Goal: Find specific page/section: Find specific page/section

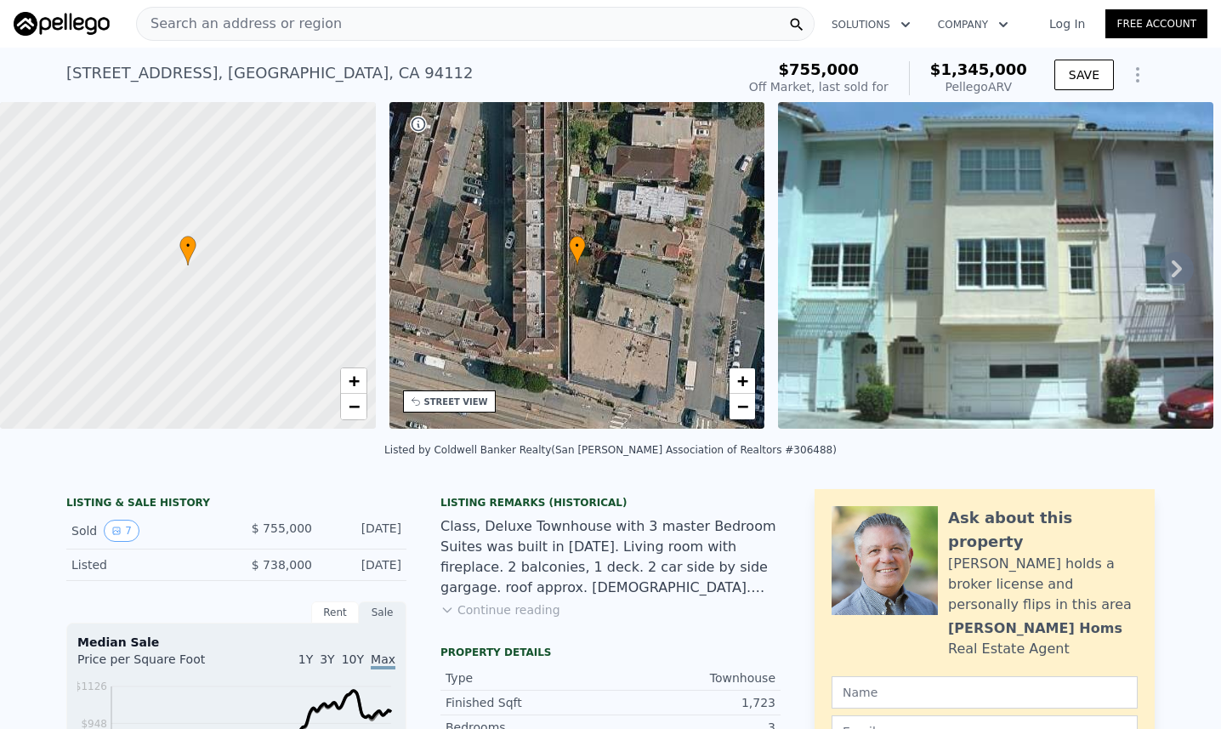
click at [1169, 273] on icon at bounding box center [1177, 269] width 34 height 34
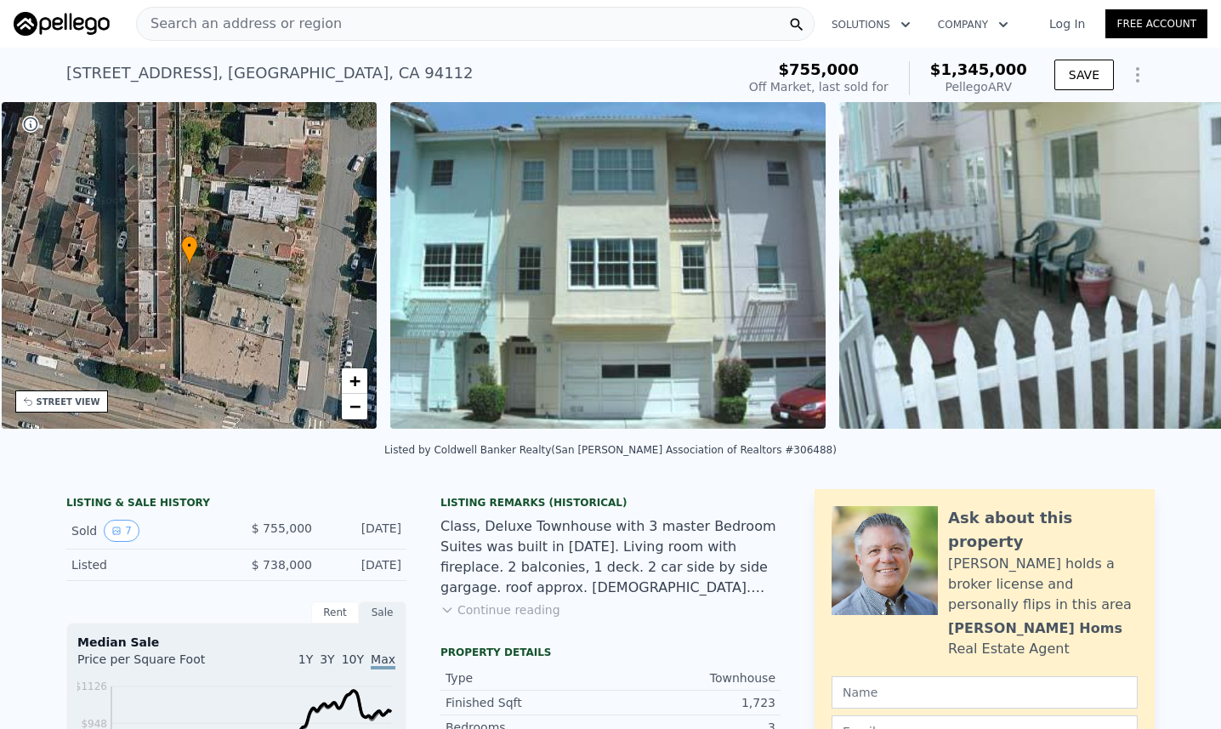
scroll to position [0, 395]
click at [1169, 273] on icon at bounding box center [1177, 269] width 34 height 34
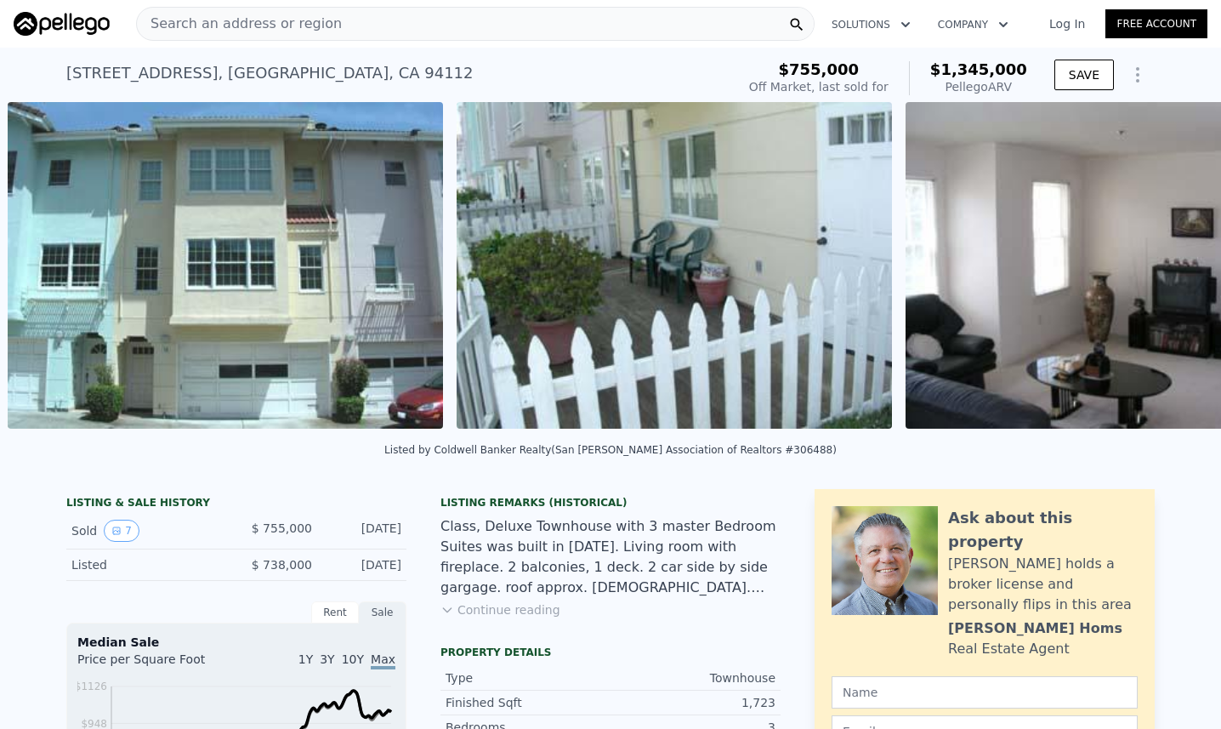
scroll to position [0, 778]
click at [1172, 273] on icon at bounding box center [1177, 268] width 10 height 17
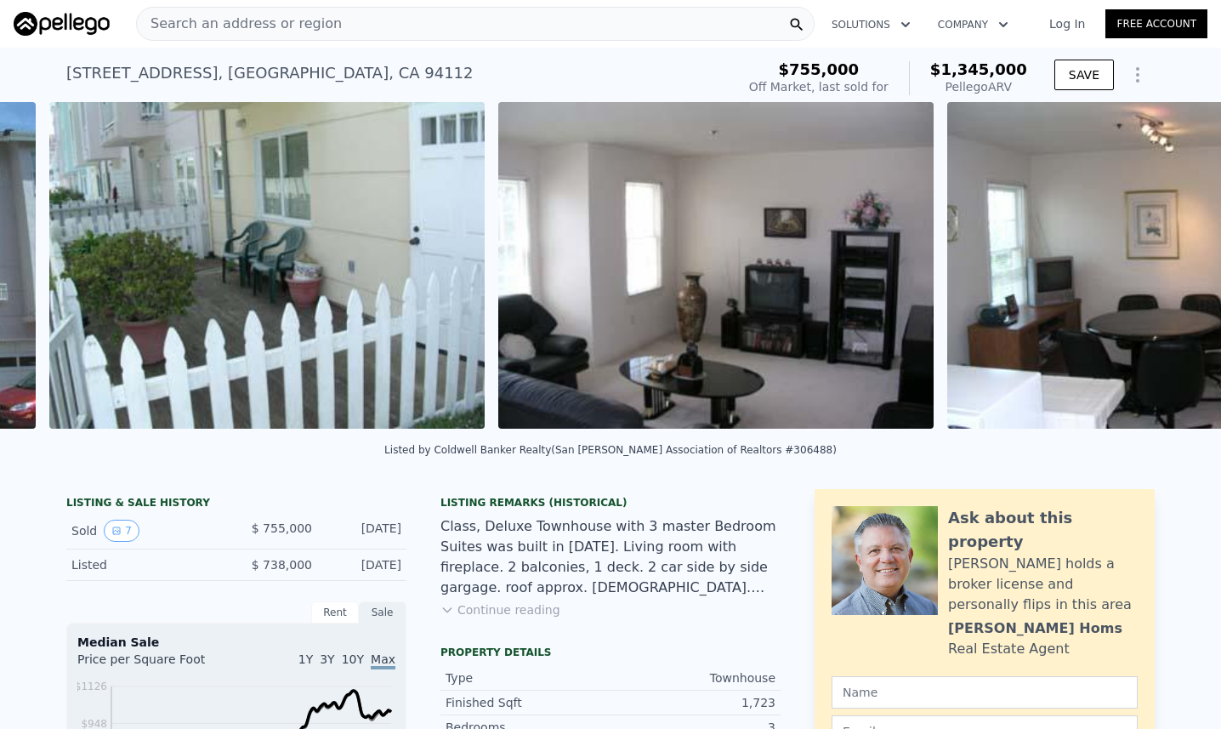
click at [1169, 273] on img at bounding box center [1164, 265] width 435 height 327
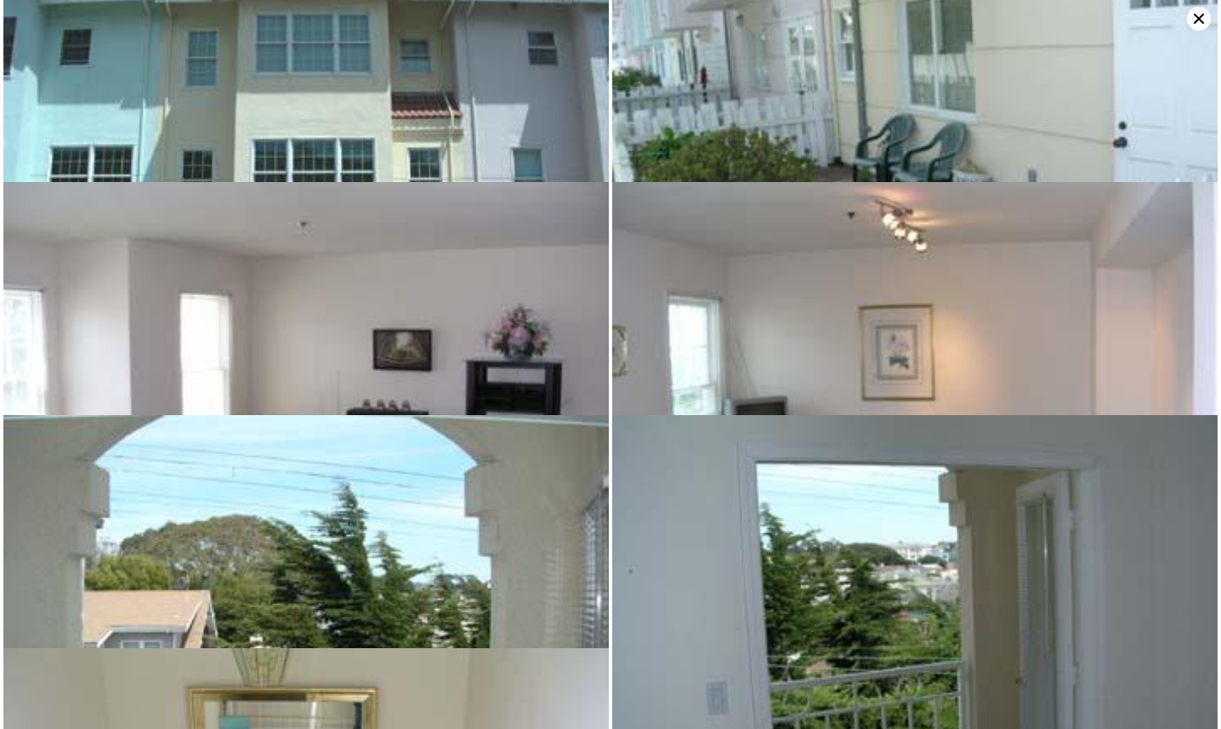
scroll to position [0, 0]
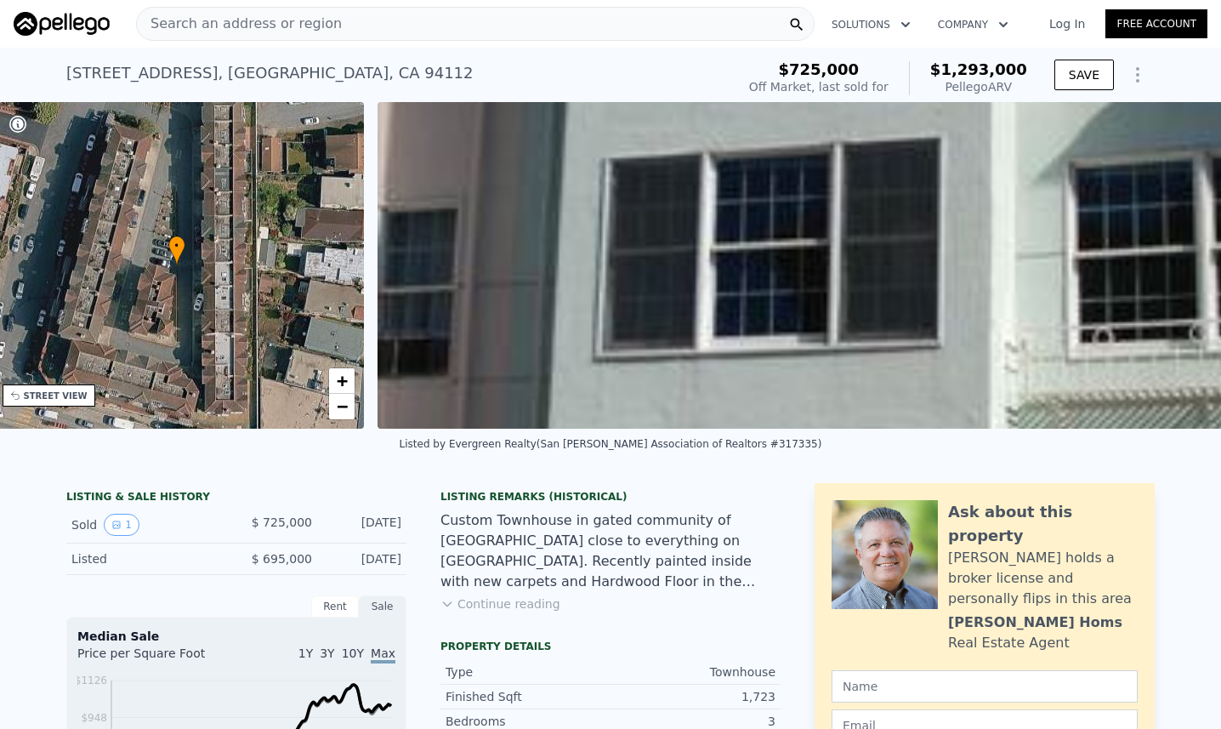
scroll to position [0, 395]
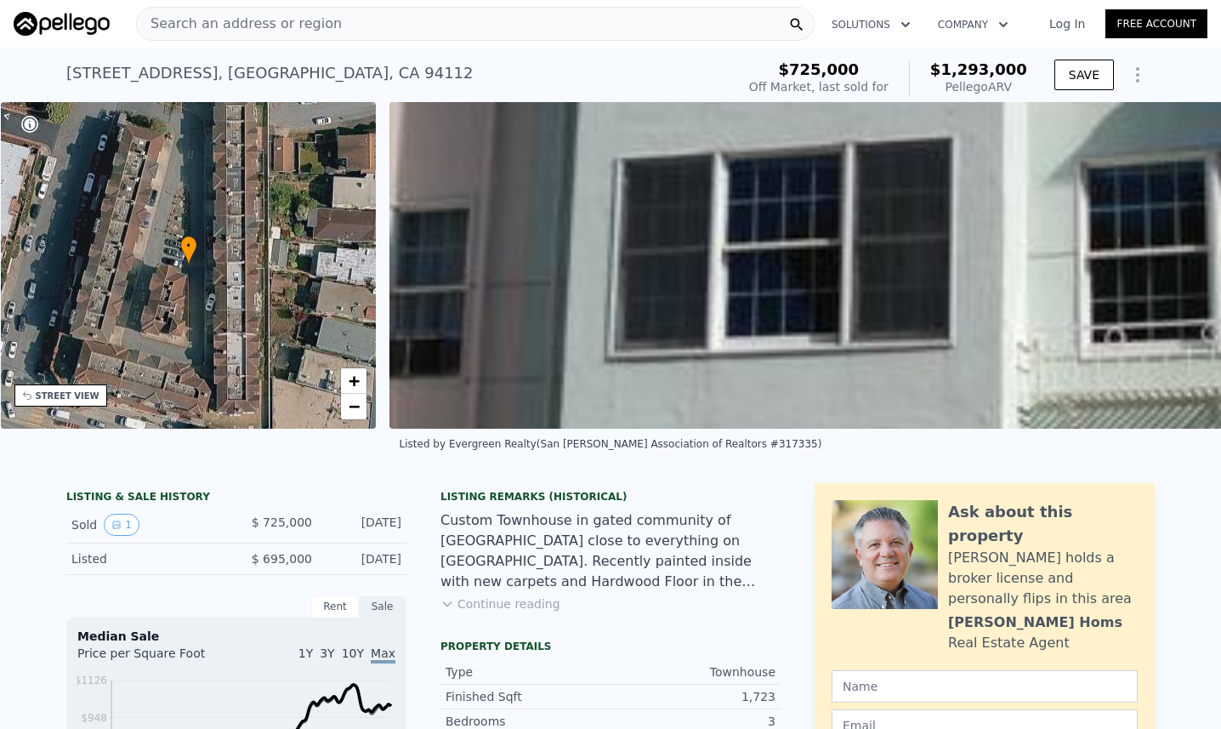
click at [218, 23] on span "Search an address or region" at bounding box center [239, 24] width 205 height 20
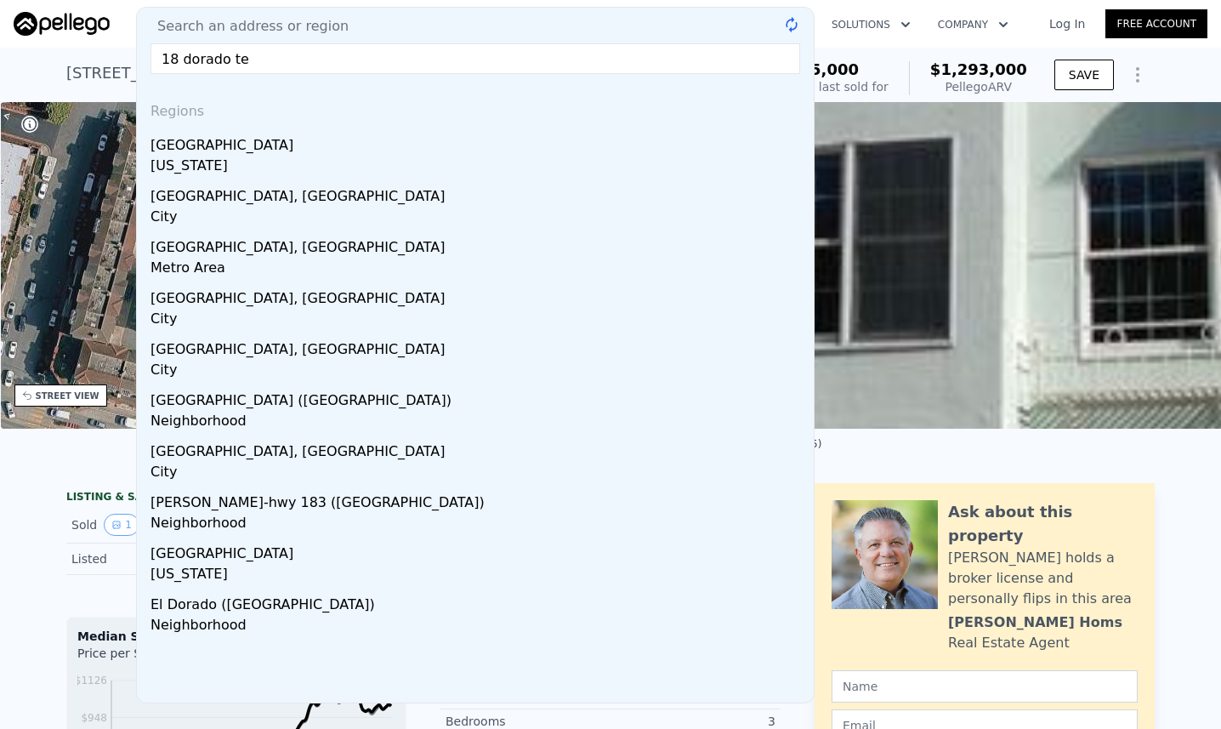
type input "18 dorado ter"
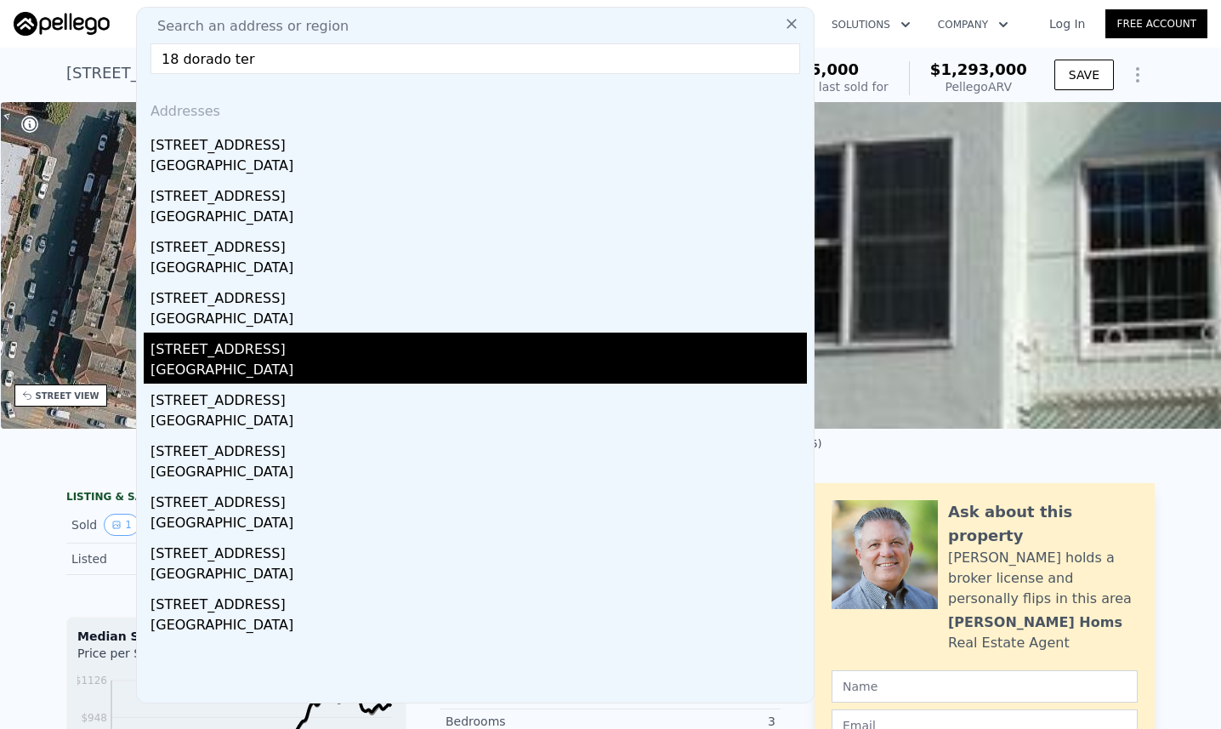
click at [286, 354] on div "18 Dorado Ter Apt 7" at bounding box center [479, 346] width 657 height 27
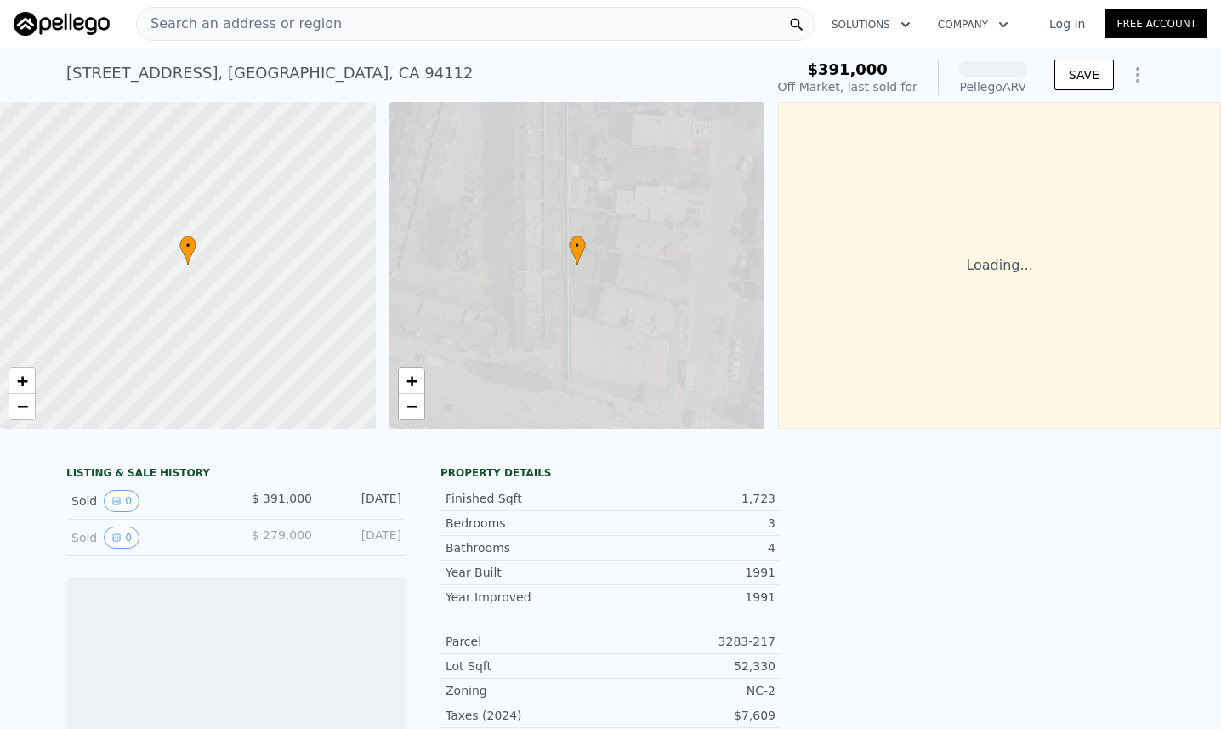
scroll to position [0, 7]
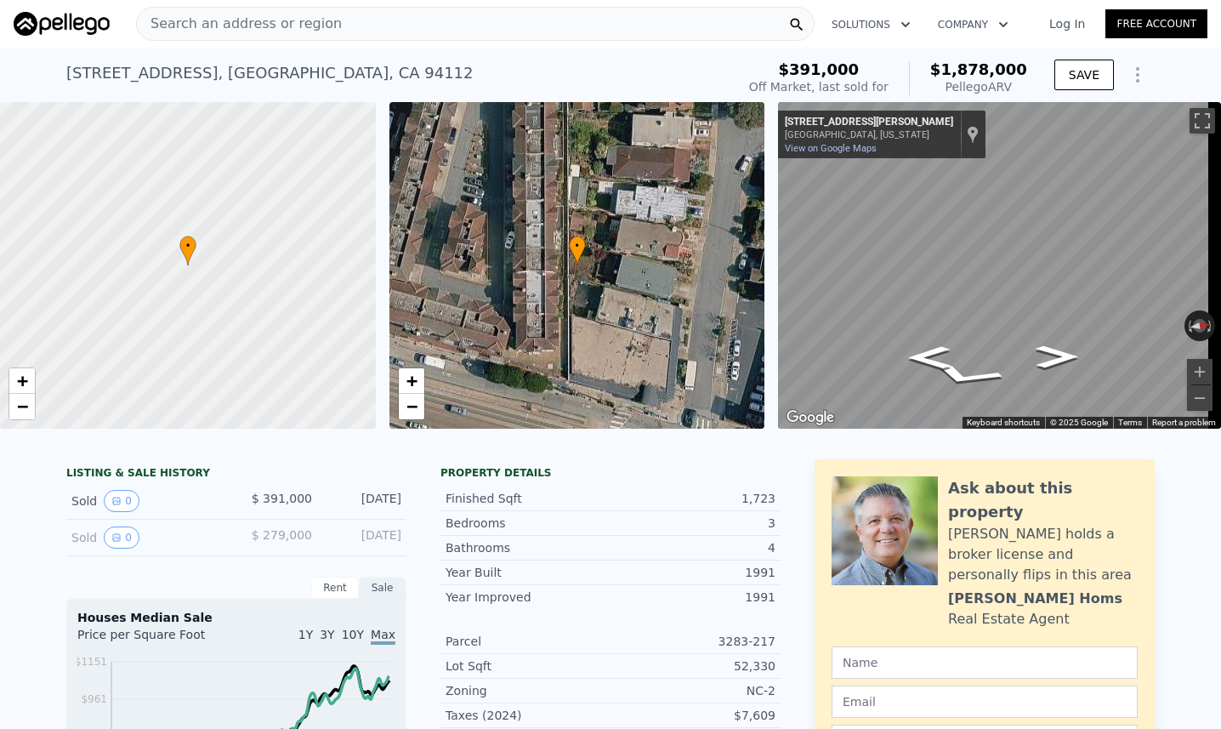
click at [325, 33] on div "Search an address or region" at bounding box center [475, 24] width 679 height 34
click at [178, 60] on div "18 Dorado Ter Apt 7 , San Francisco , CA 94112 Sold Jul 1999 for $391k (~ARV $1…" at bounding box center [397, 78] width 663 height 48
click at [179, 26] on span "Search an address or region" at bounding box center [239, 24] width 205 height 20
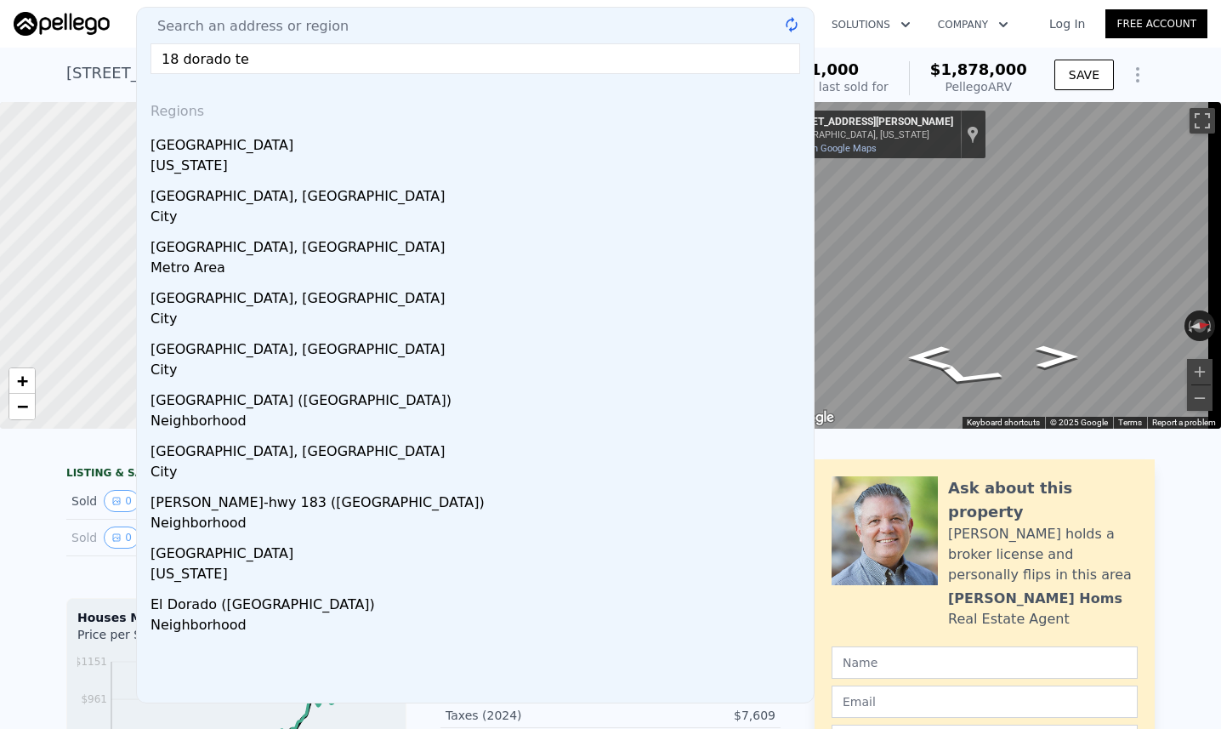
type input "18 dorado ter"
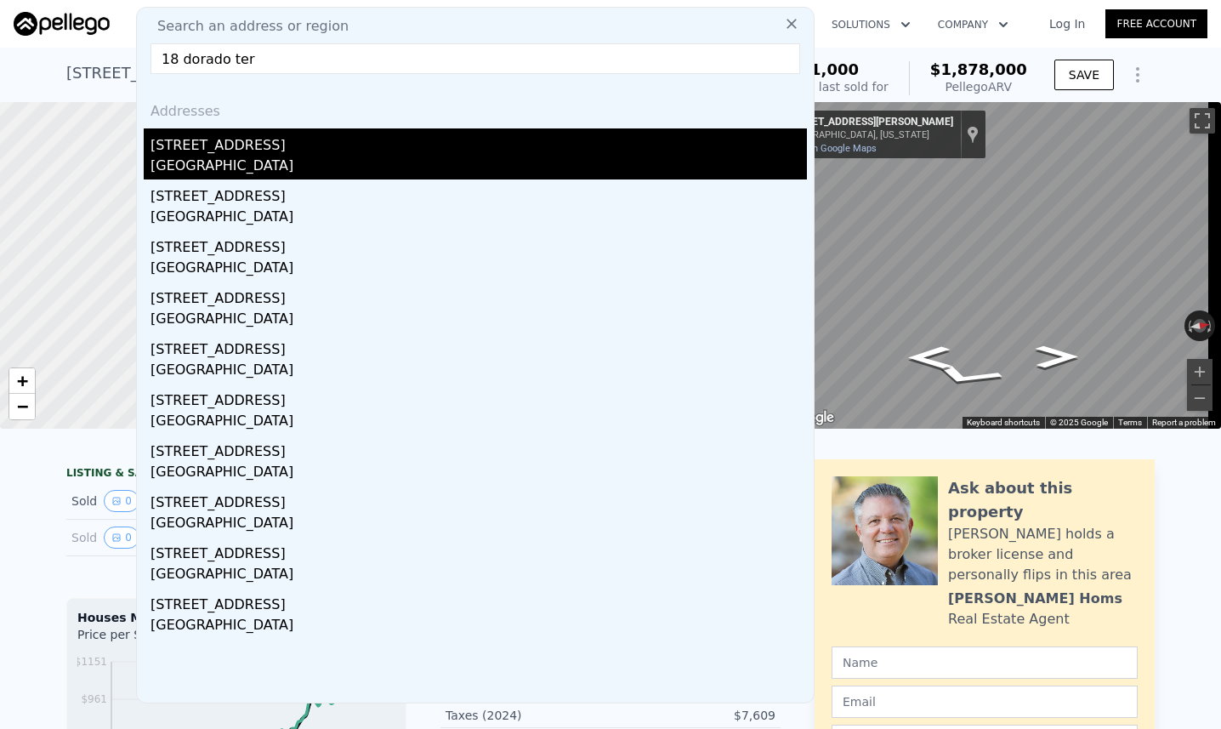
click at [259, 156] on div "San Francisco, CA 94112" at bounding box center [479, 168] width 657 height 24
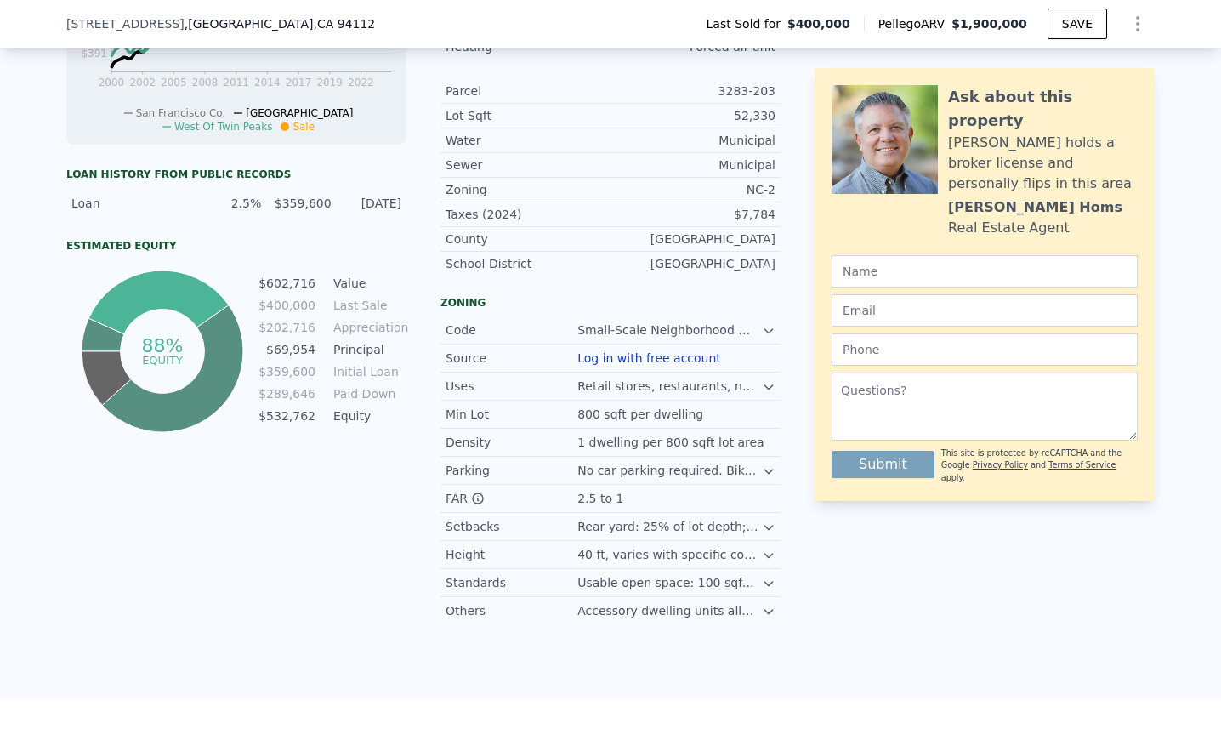
scroll to position [864, 0]
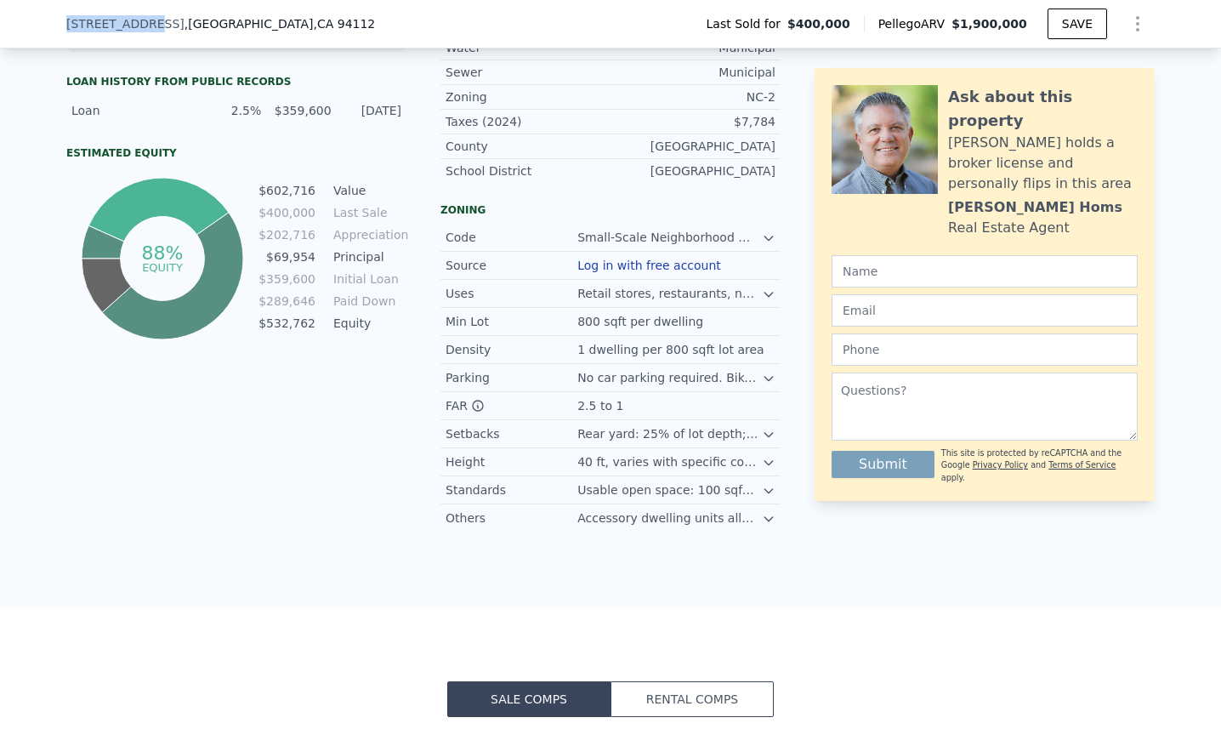
drag, startPoint x: 60, startPoint y: 20, endPoint x: 139, endPoint y: 20, distance: 78.2
click at [139, 20] on span "18 Dorado Ter Apt 18" at bounding box center [125, 23] width 118 height 17
copy span "18 Dorado Ter"
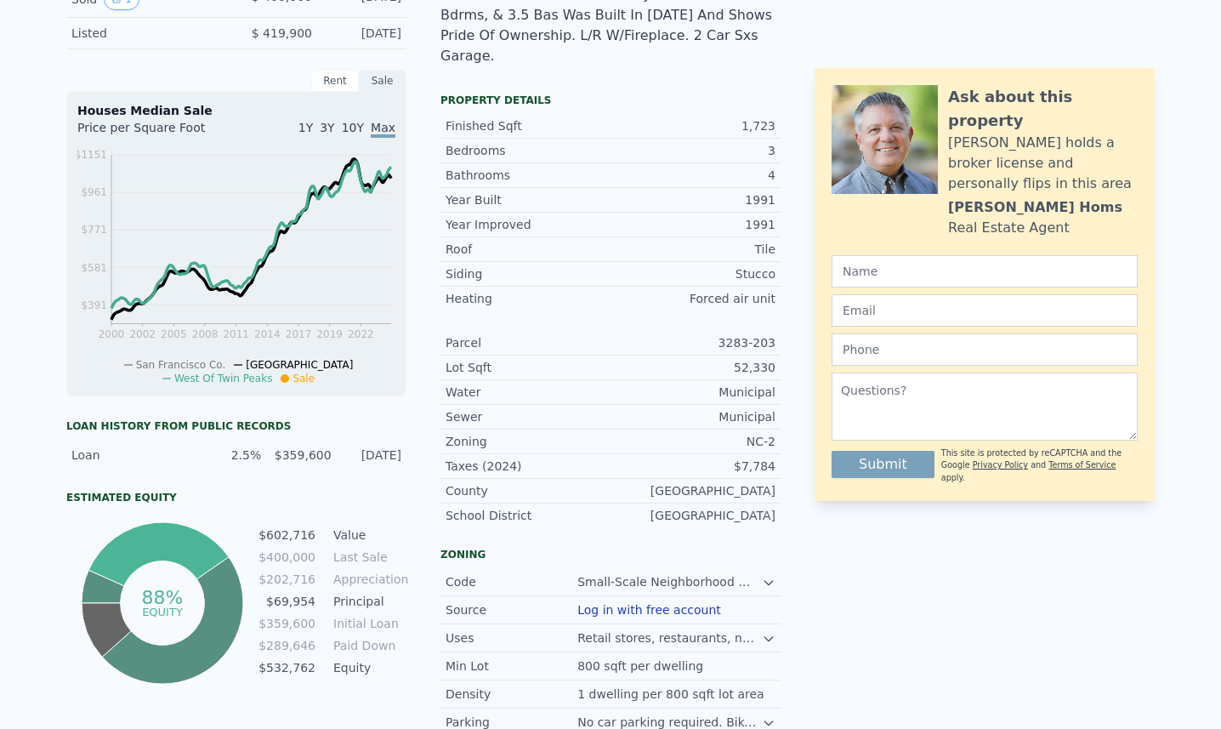
scroll to position [6, 0]
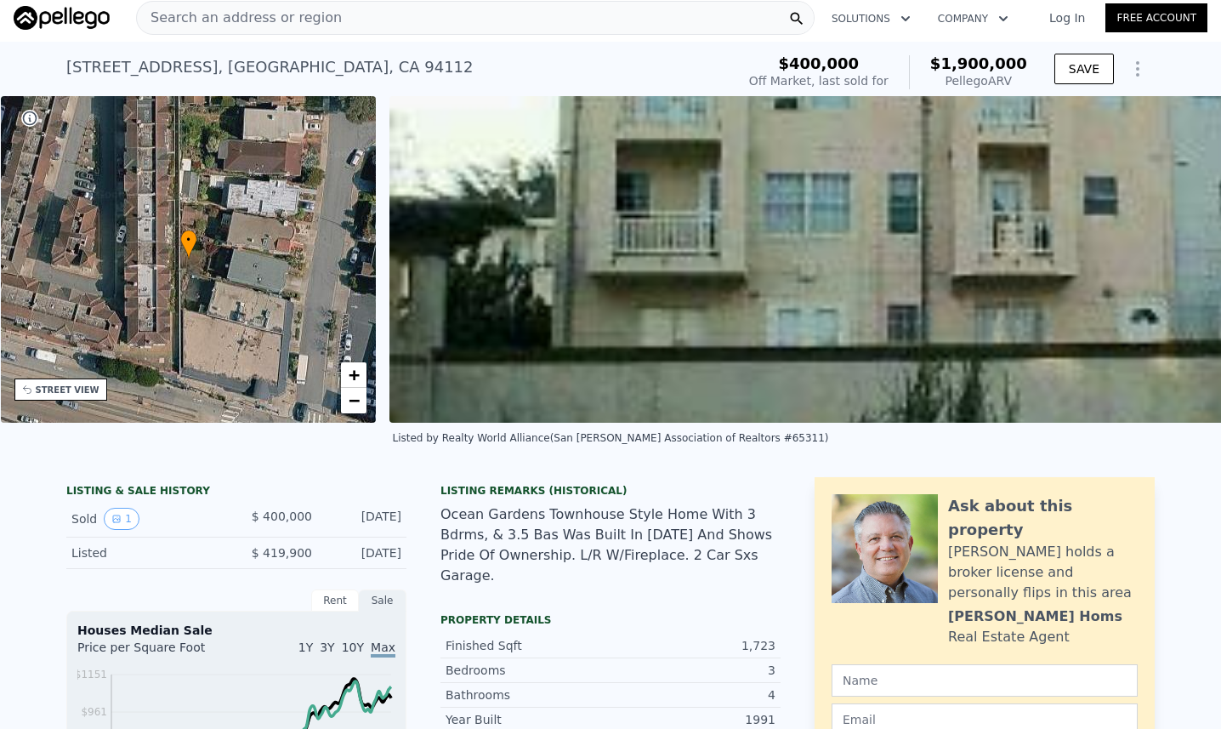
click at [284, 18] on span "Search an address or region" at bounding box center [239, 18] width 205 height 20
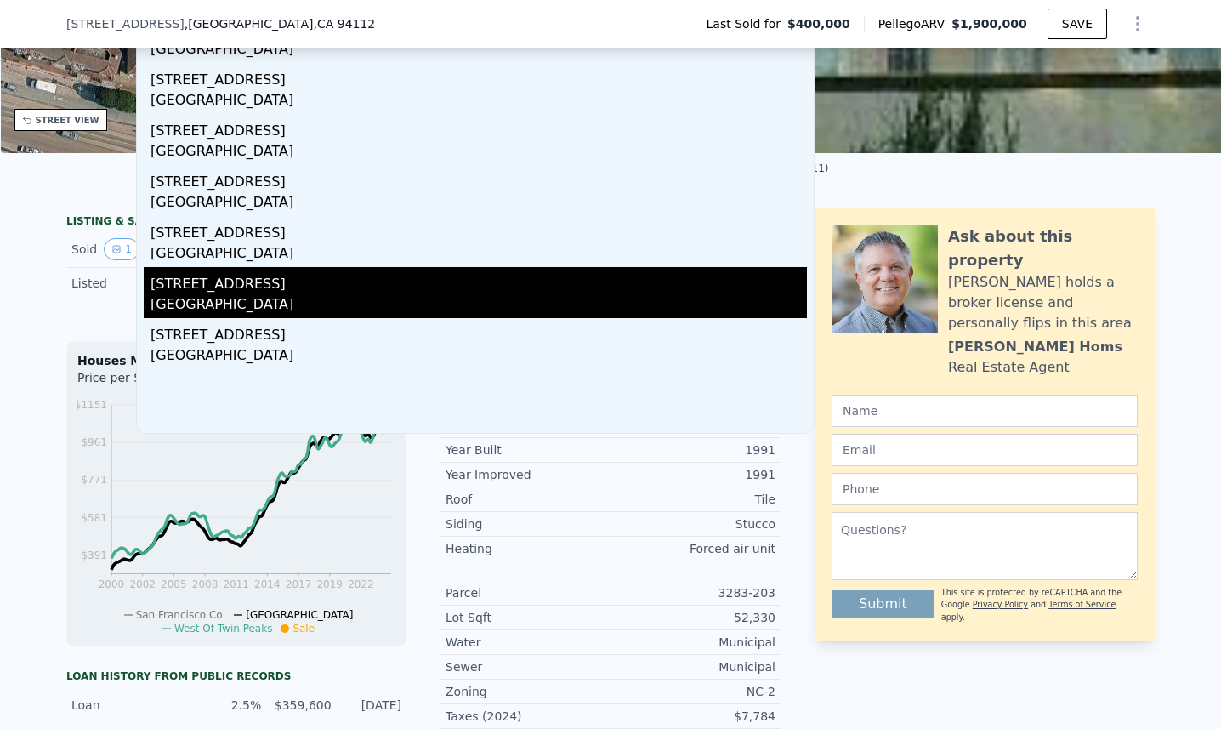
scroll to position [266, 0]
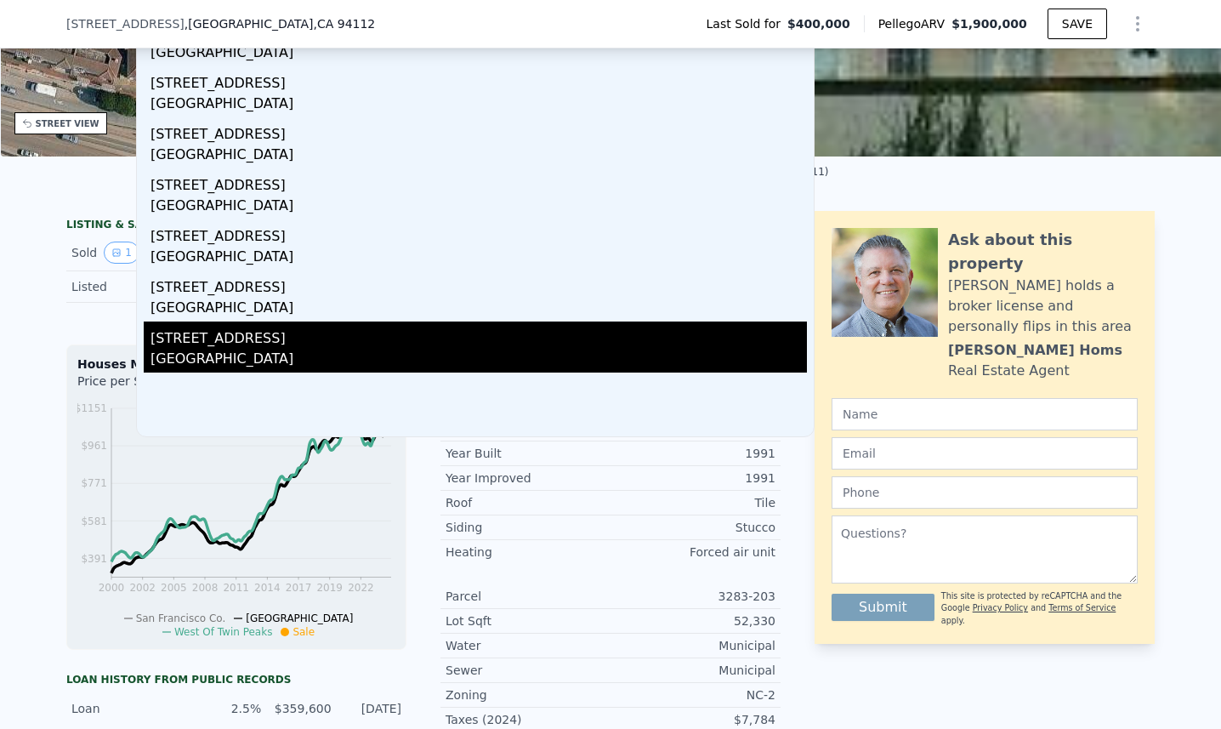
type input "18 Dorado Ter"
click at [274, 340] on div "18 Dorado Ter Apt 15" at bounding box center [479, 334] width 657 height 27
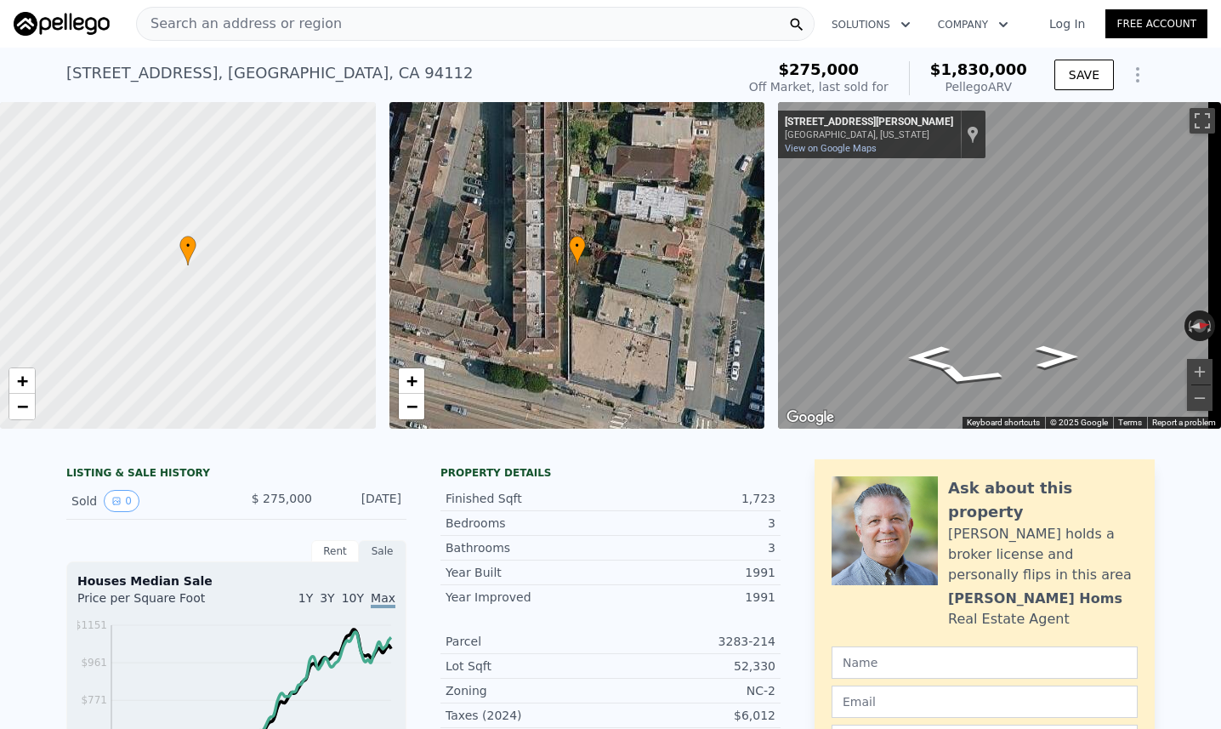
click at [277, 26] on span "Search an address or region" at bounding box center [239, 24] width 205 height 20
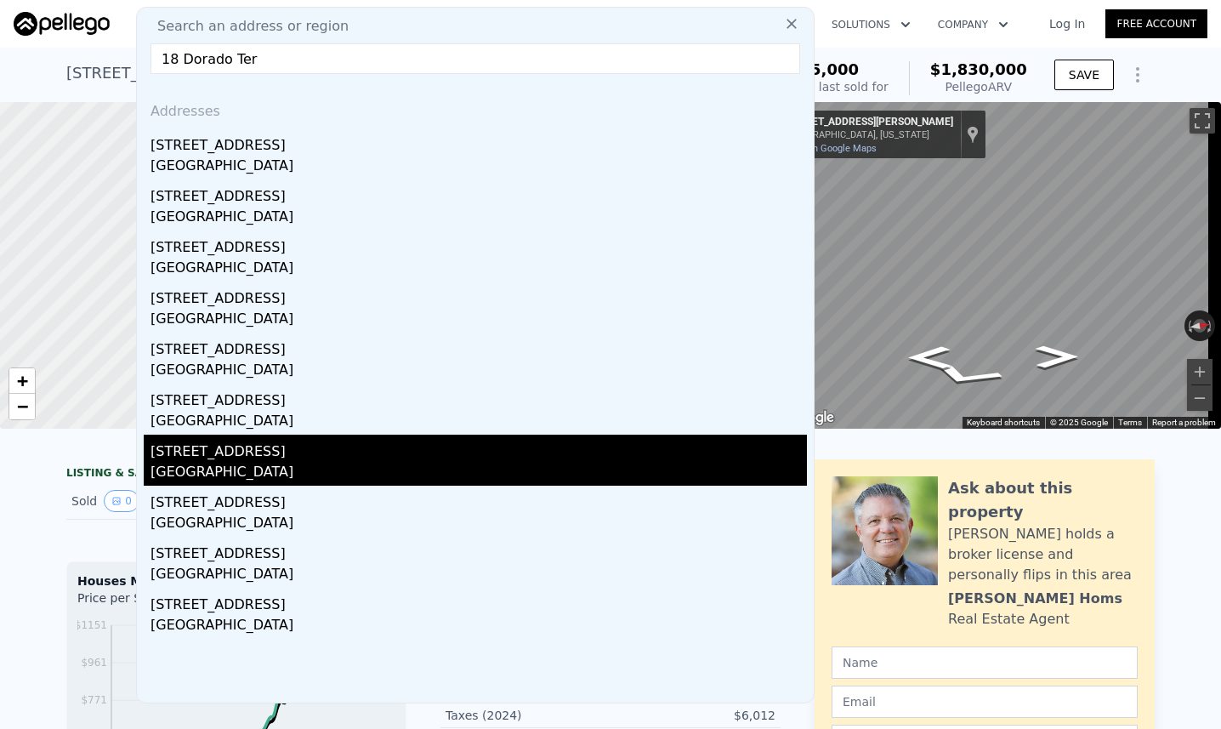
type input "18 Dorado Ter"
click at [287, 452] on div "18 Dorado Ter Apt 9" at bounding box center [479, 448] width 657 height 27
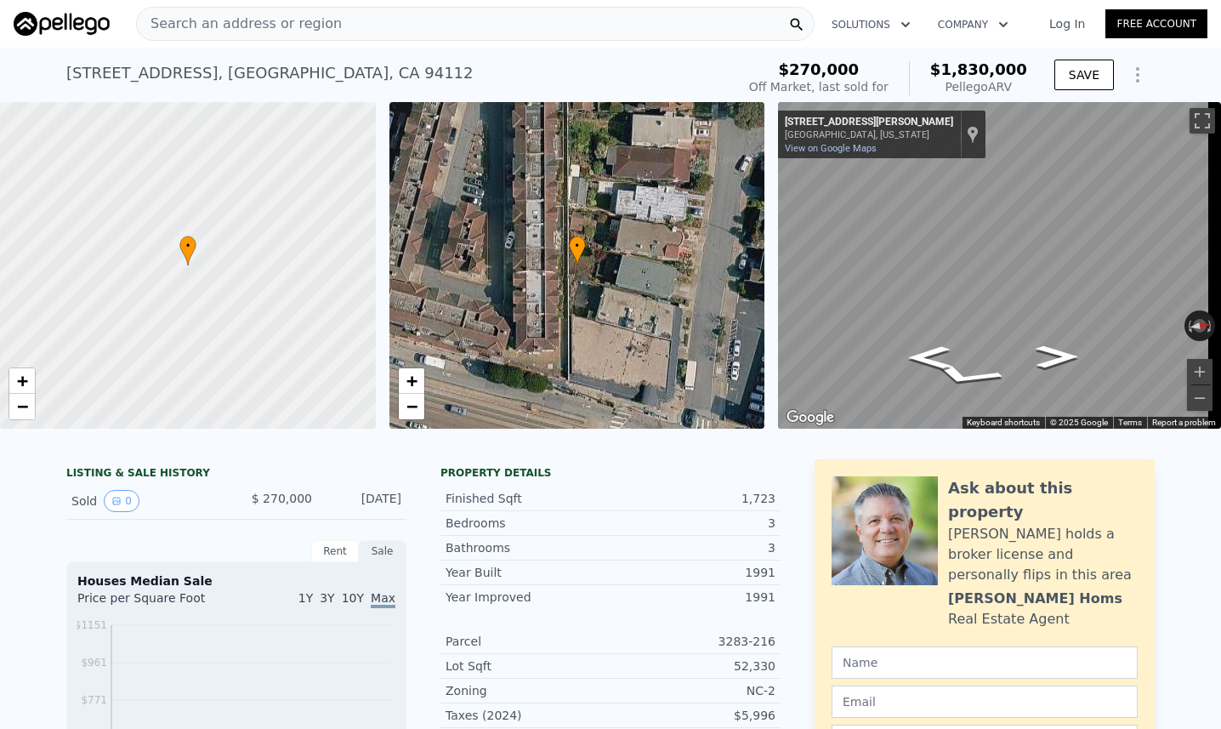
click at [329, 15] on div "Search an address or region" at bounding box center [475, 24] width 679 height 34
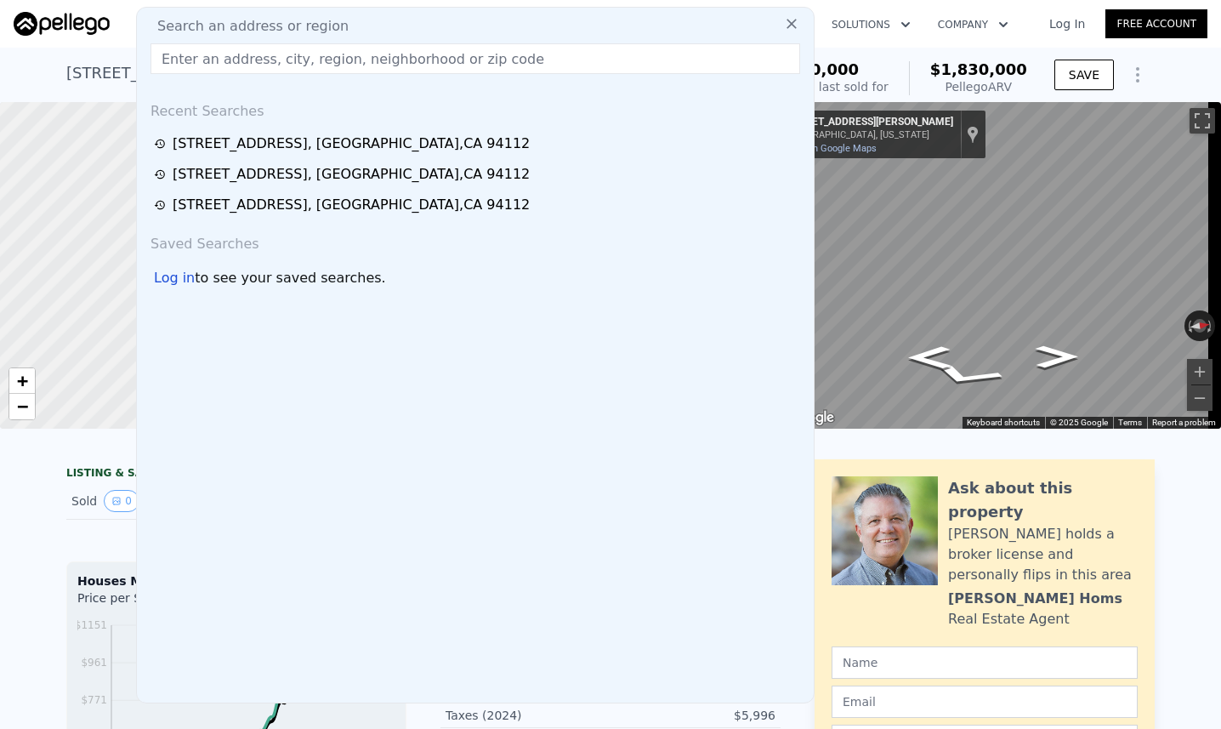
type input "18 Dorado Ter"
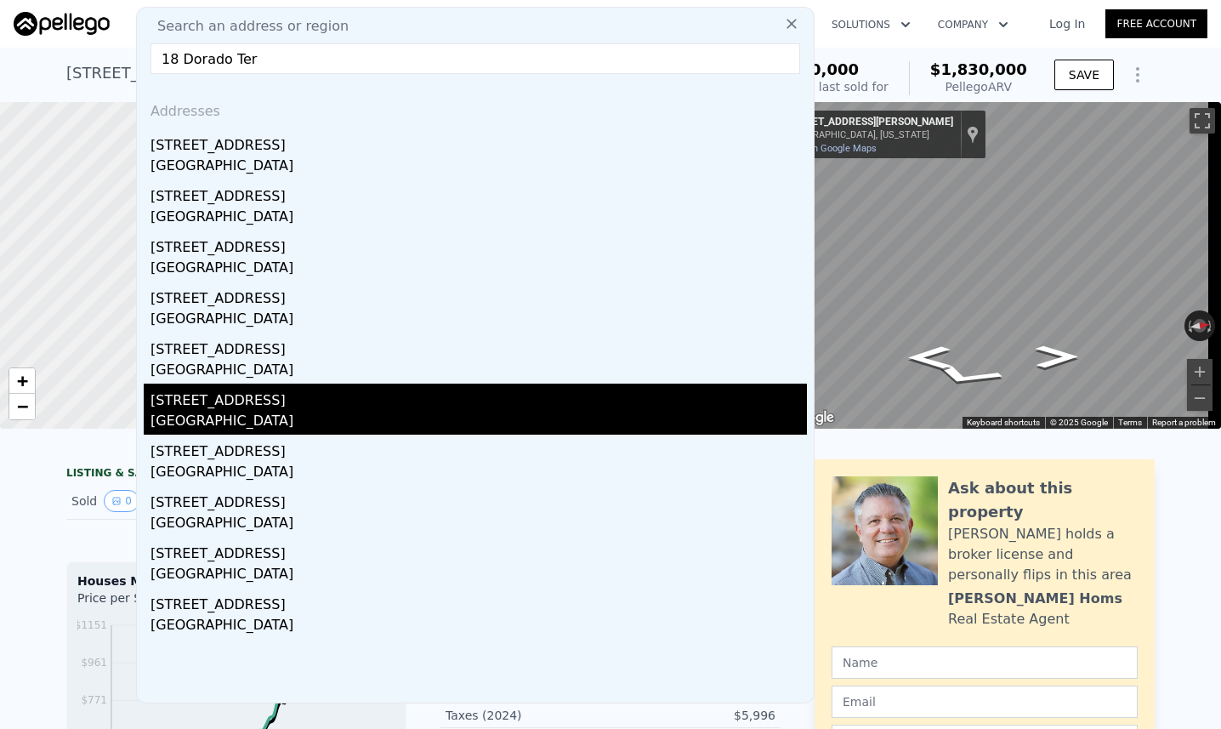
click at [318, 411] on div "San Francisco, CA 94112" at bounding box center [479, 423] width 657 height 24
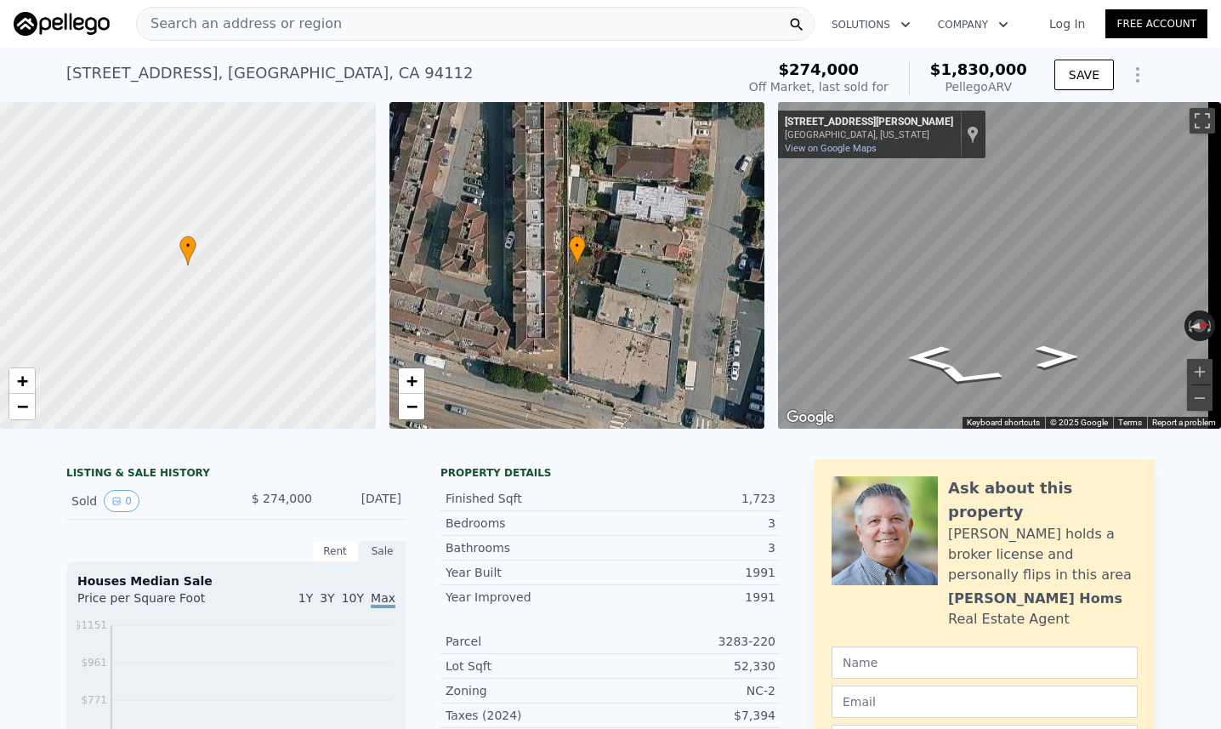
click at [318, 31] on span "Search an address or region" at bounding box center [239, 24] width 205 height 20
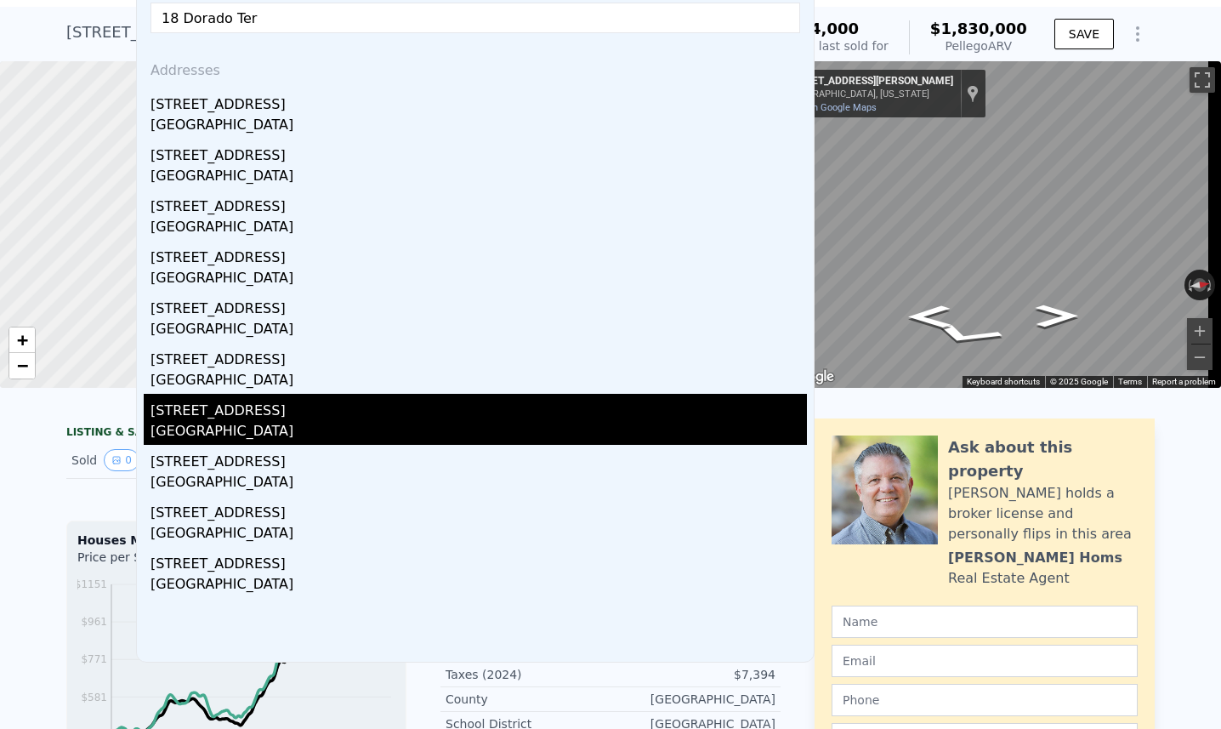
scroll to position [43, 0]
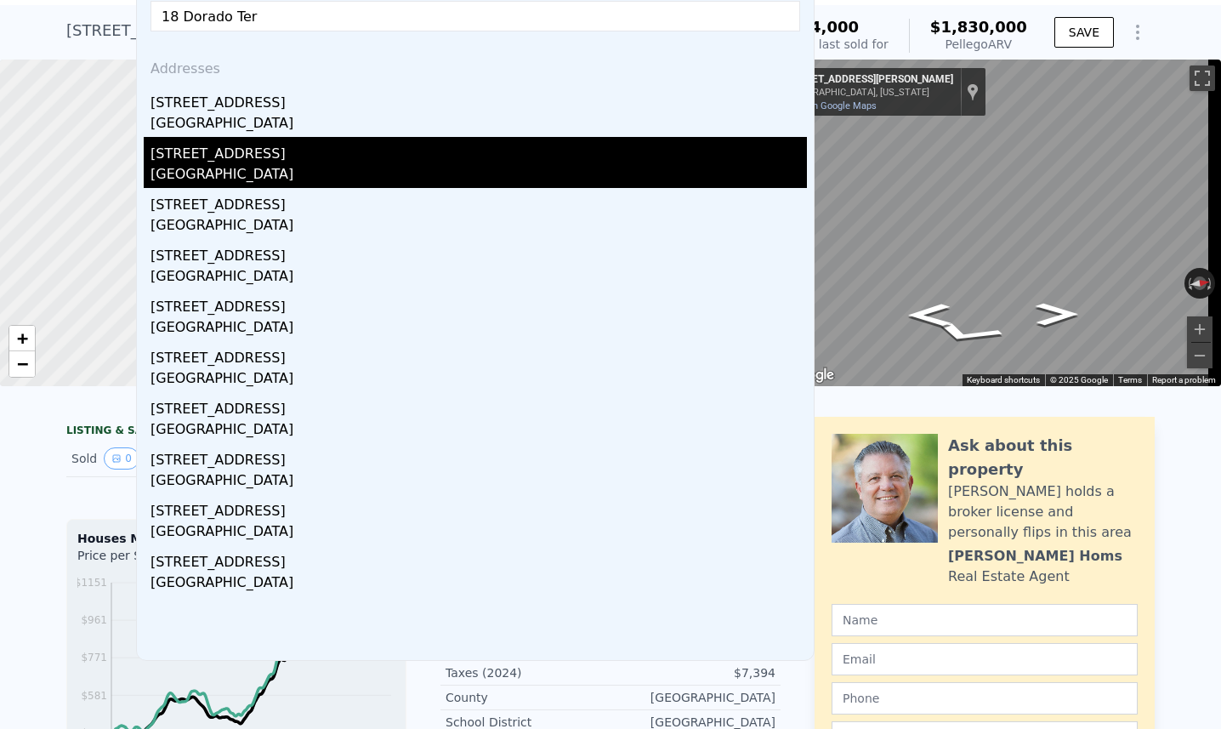
click at [297, 167] on div "San Francisco, CA 94112" at bounding box center [479, 176] width 657 height 24
type input "2"
type input "1263"
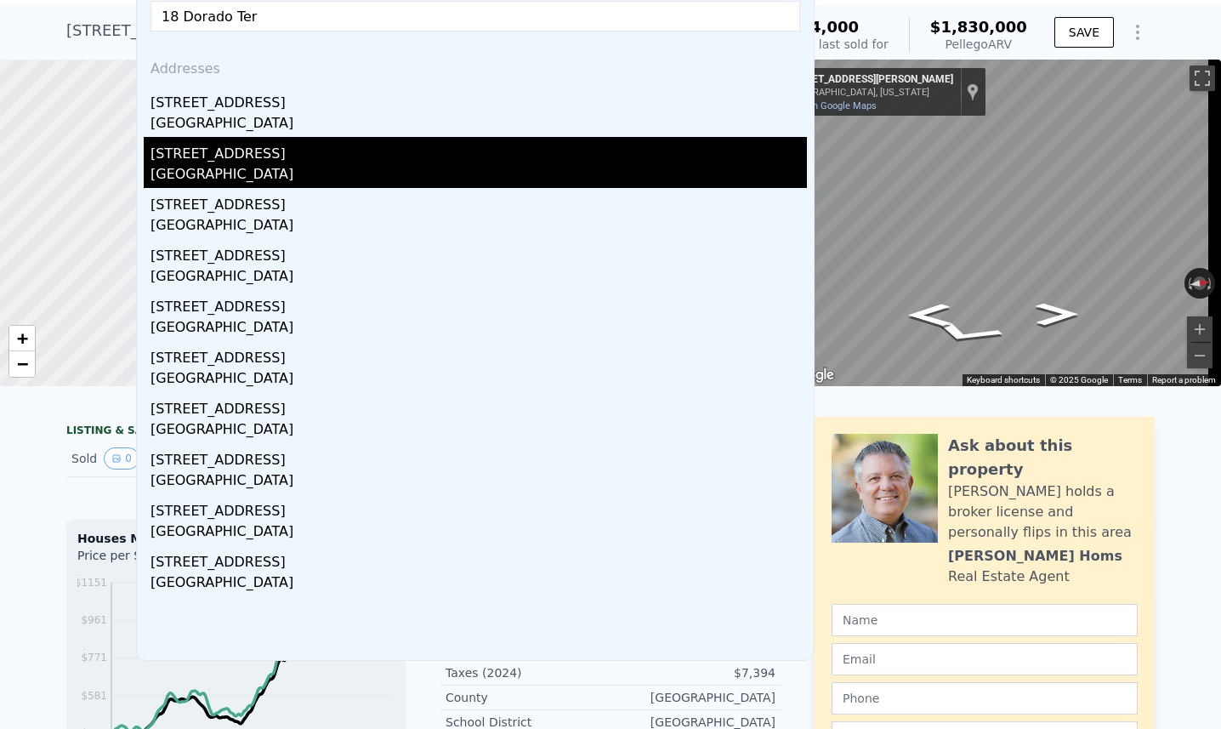
type input "1263"
type input "62322"
type input "$ 1,293,000"
type input "5"
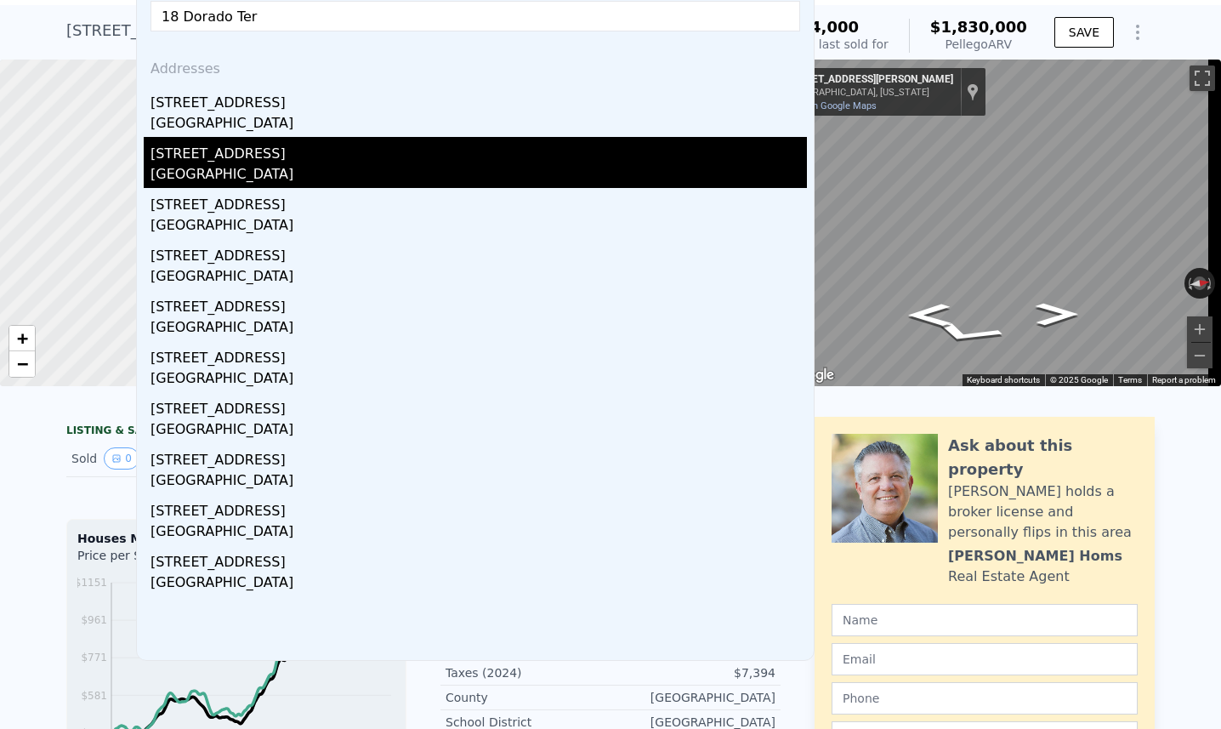
type input "$ 443,441"
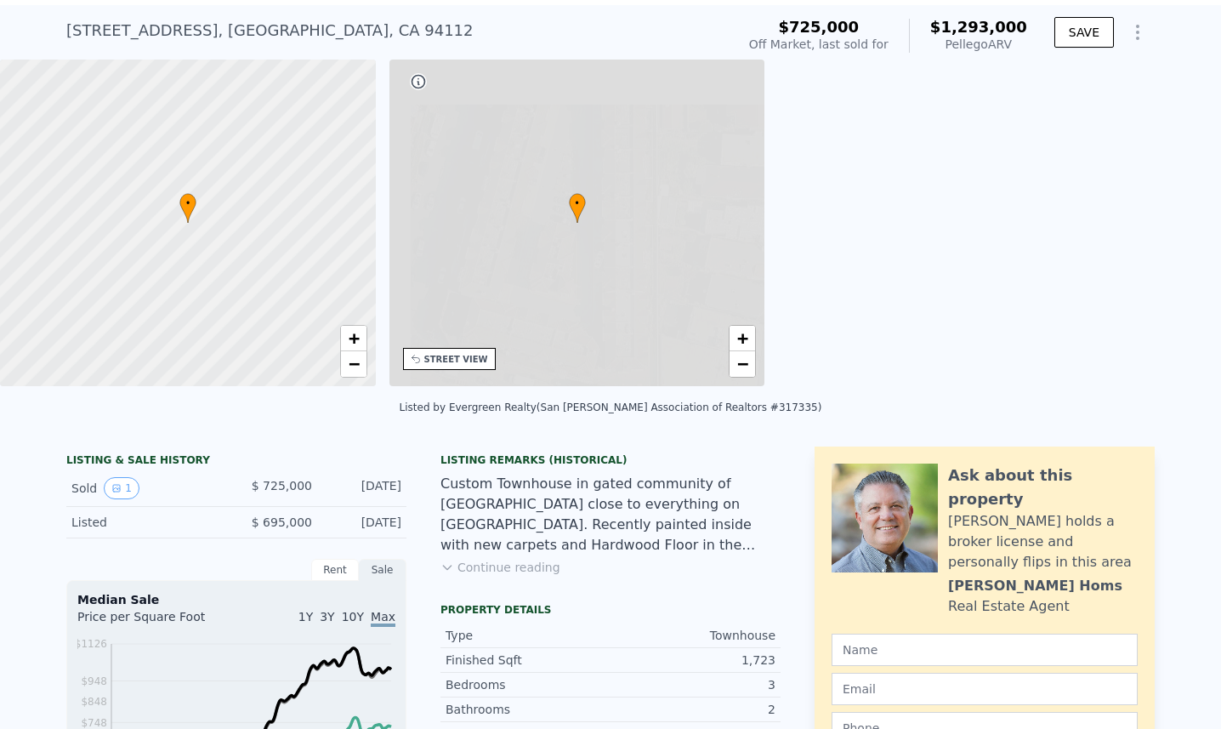
scroll to position [0, 395]
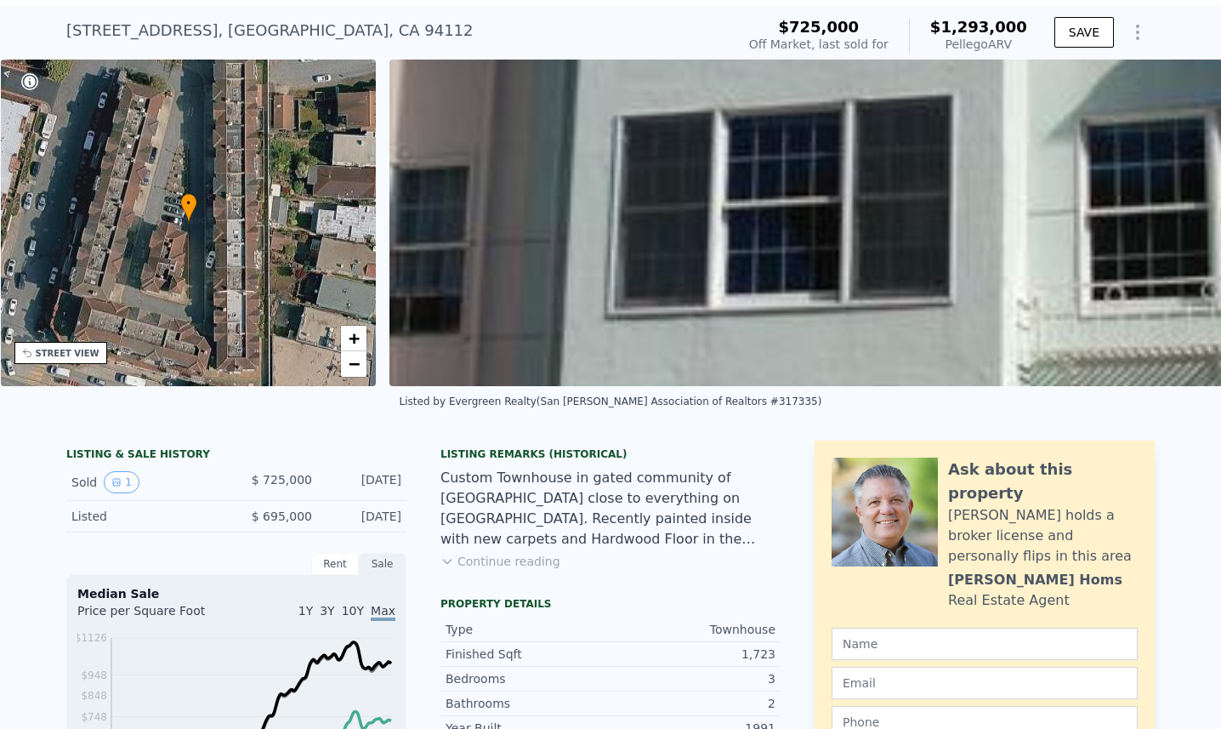
click at [323, 21] on div "18 Dorado Terrace Unit 8 , San Francisco , CA 94112" at bounding box center [269, 31] width 407 height 24
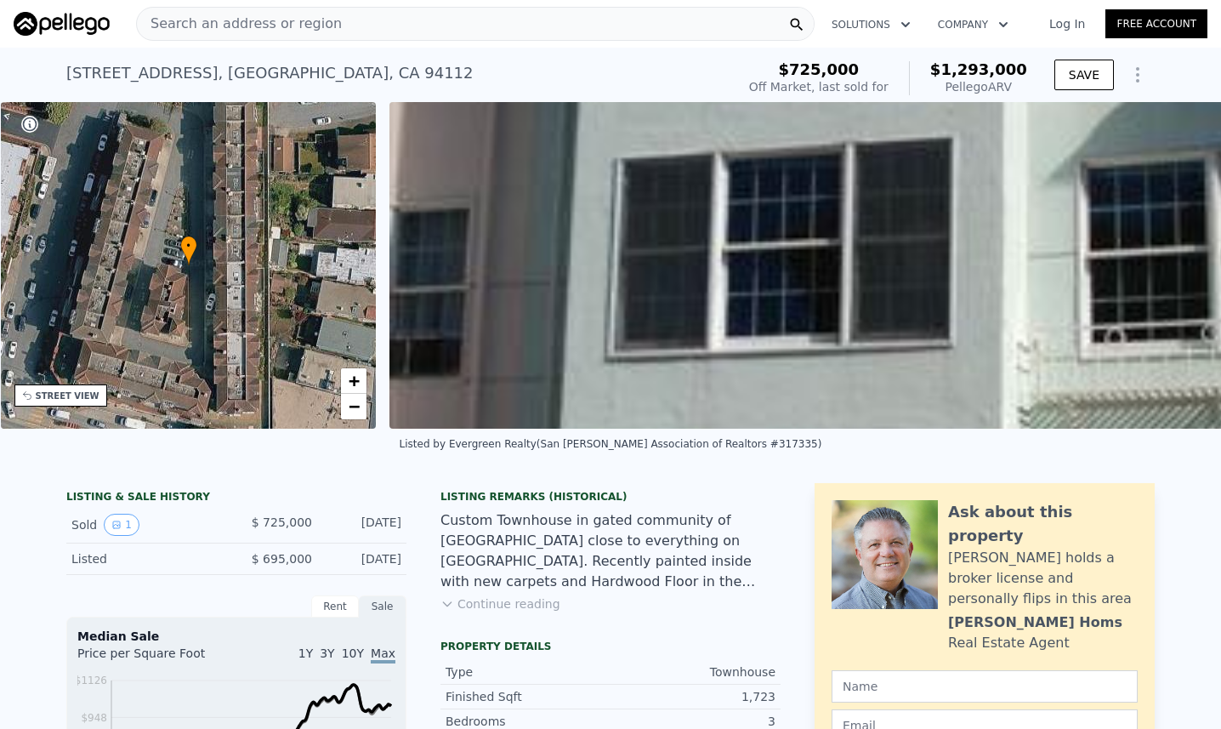
click at [288, 26] on span "Search an address or region" at bounding box center [239, 24] width 205 height 20
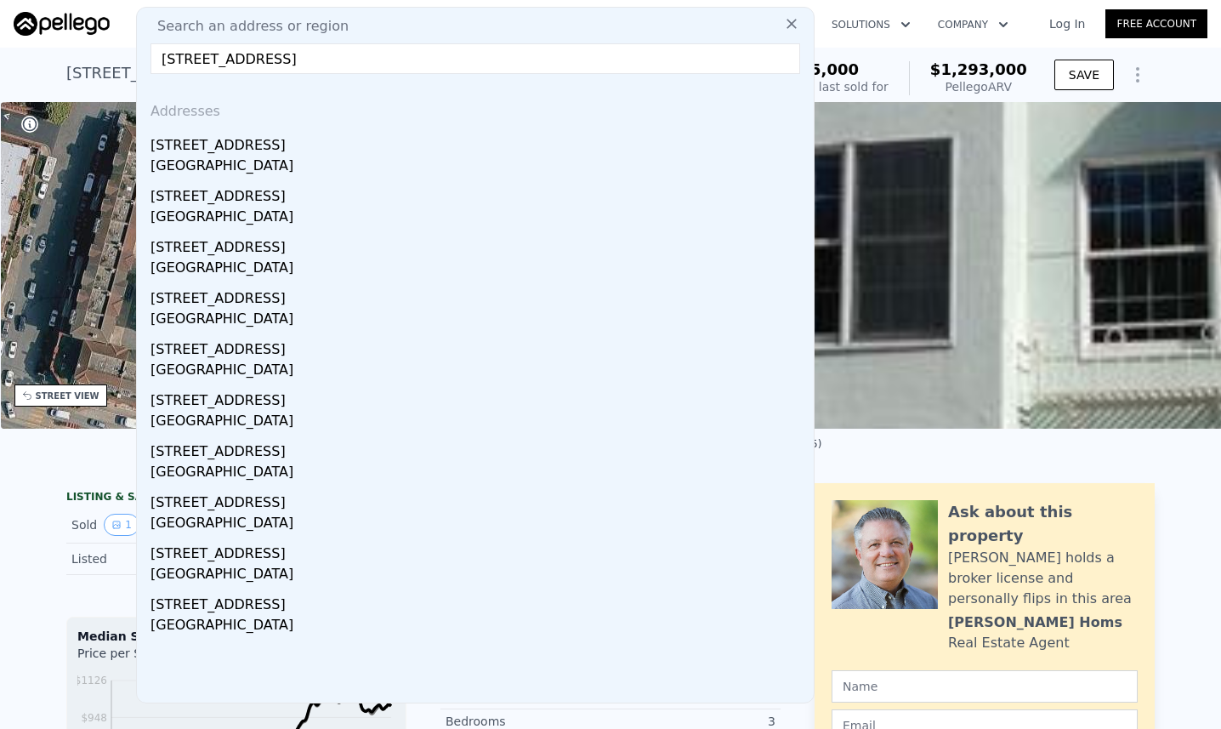
type input "18 Dorado Ter apt 16"
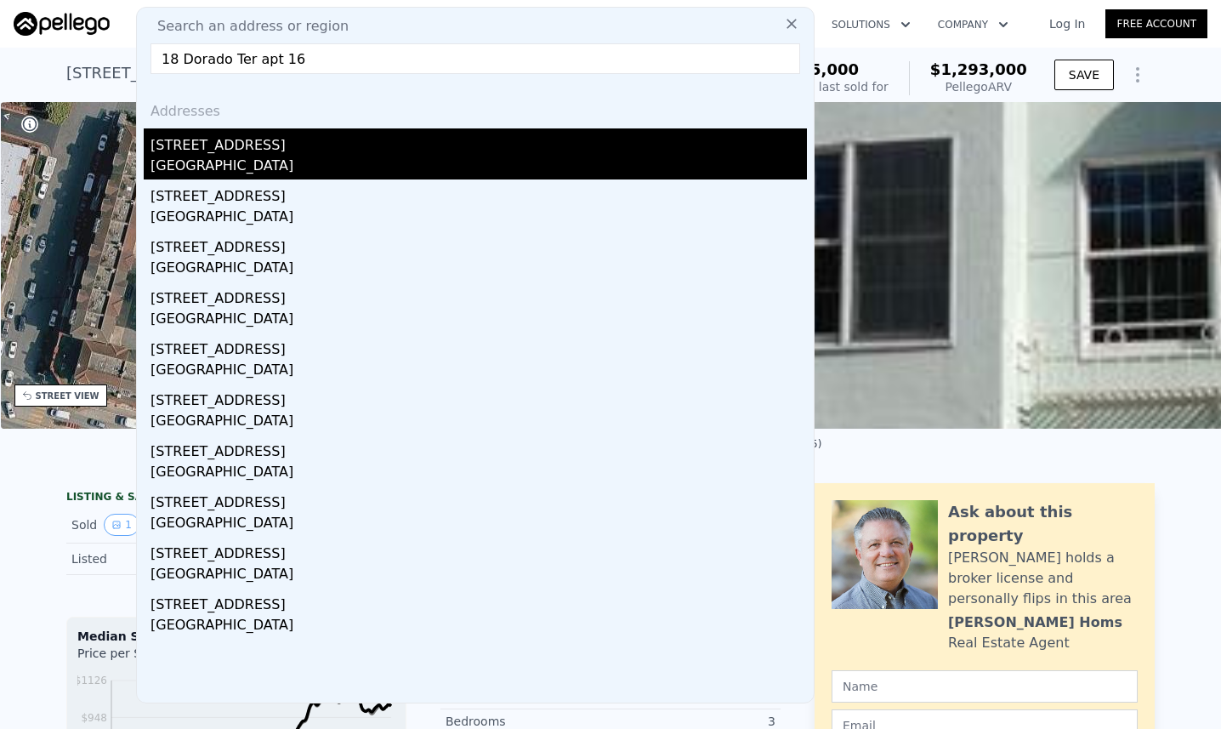
click at [280, 162] on div "San Francisco, CA 94112" at bounding box center [479, 168] width 657 height 24
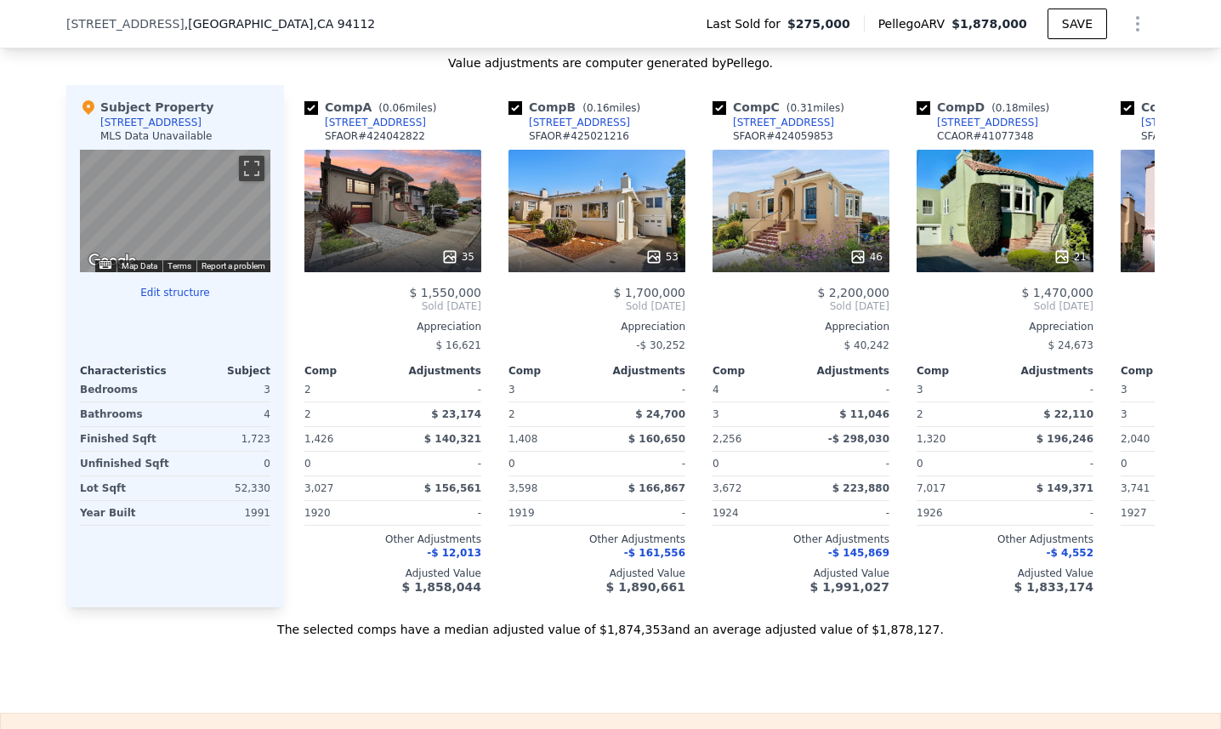
scroll to position [1613, 0]
